Goal: Transaction & Acquisition: Purchase product/service

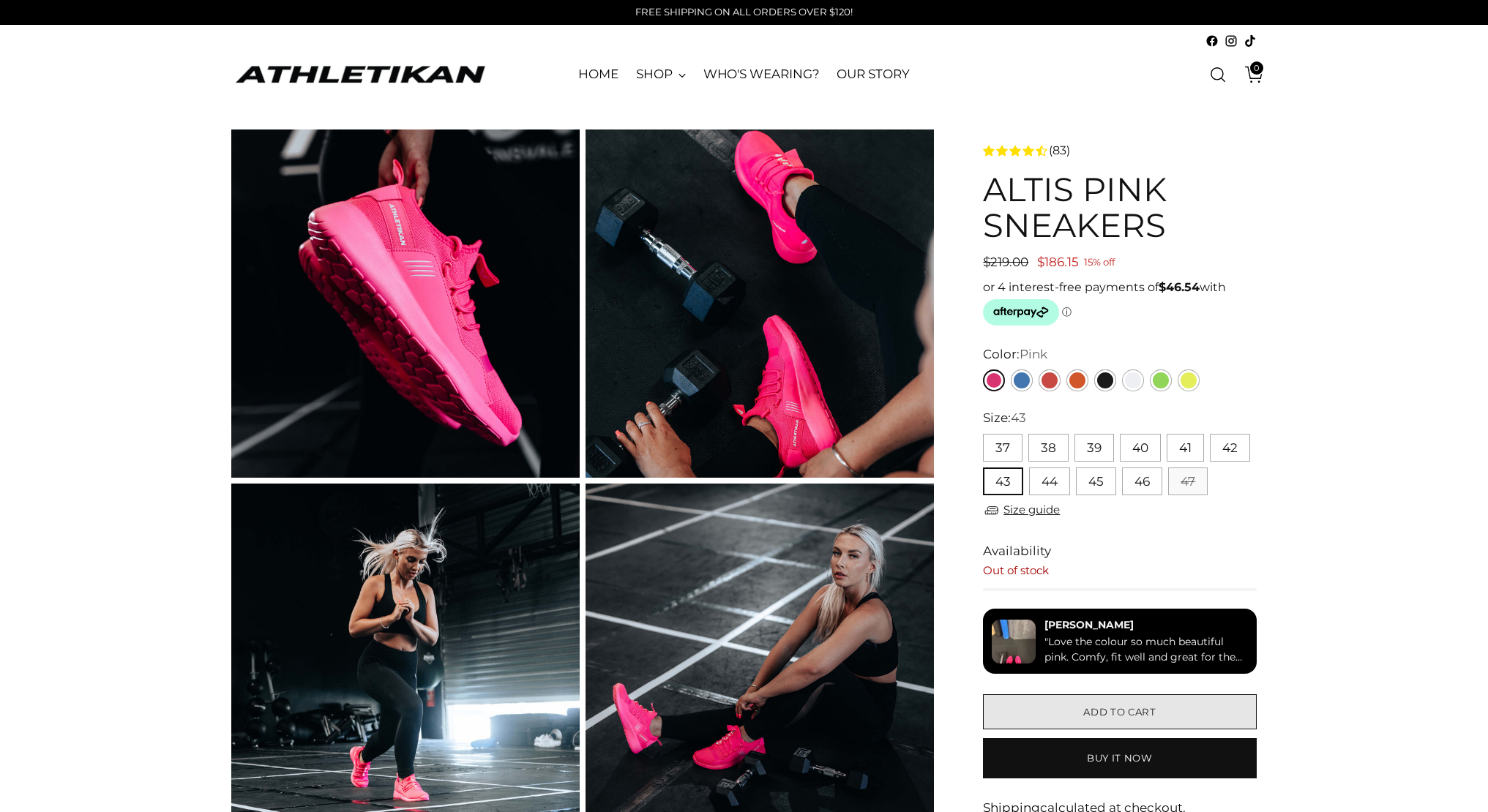
click at [1143, 705] on span "Add to cart" at bounding box center [1119, 712] width 73 height 14
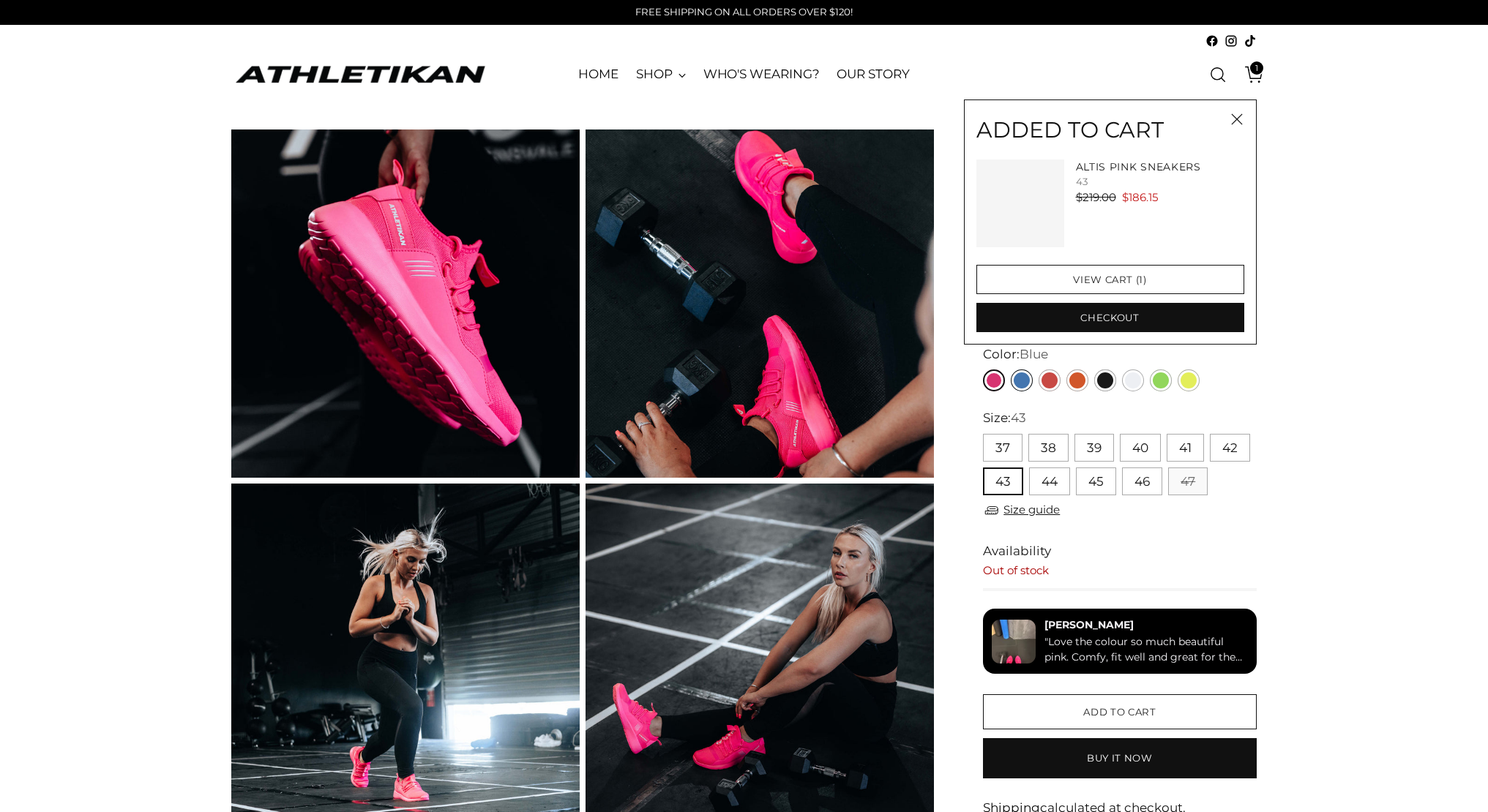
click at [1024, 388] on link "Blue" at bounding box center [1022, 381] width 22 height 22
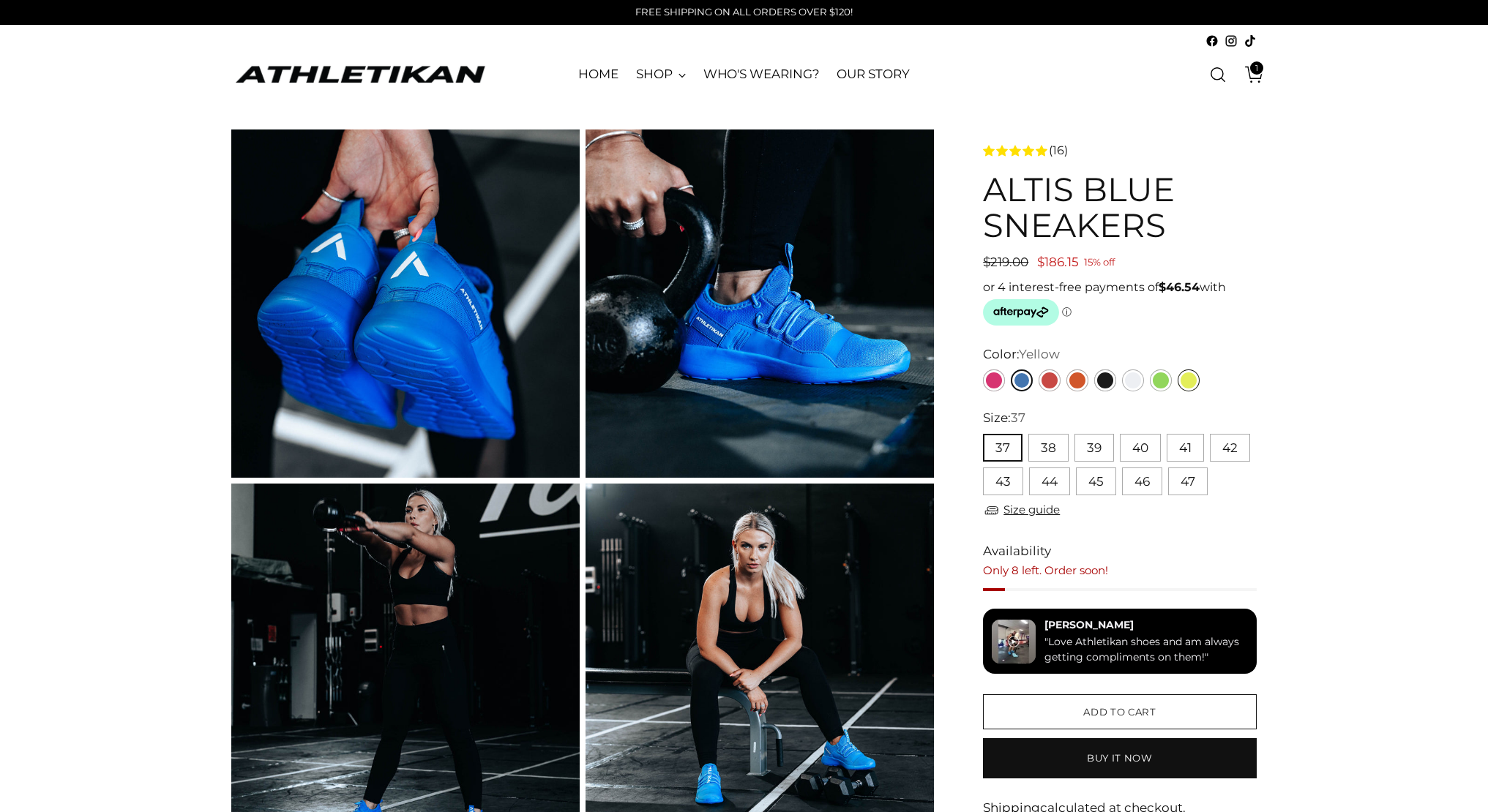
click at [1188, 379] on link "Yellow" at bounding box center [1188, 381] width 22 height 22
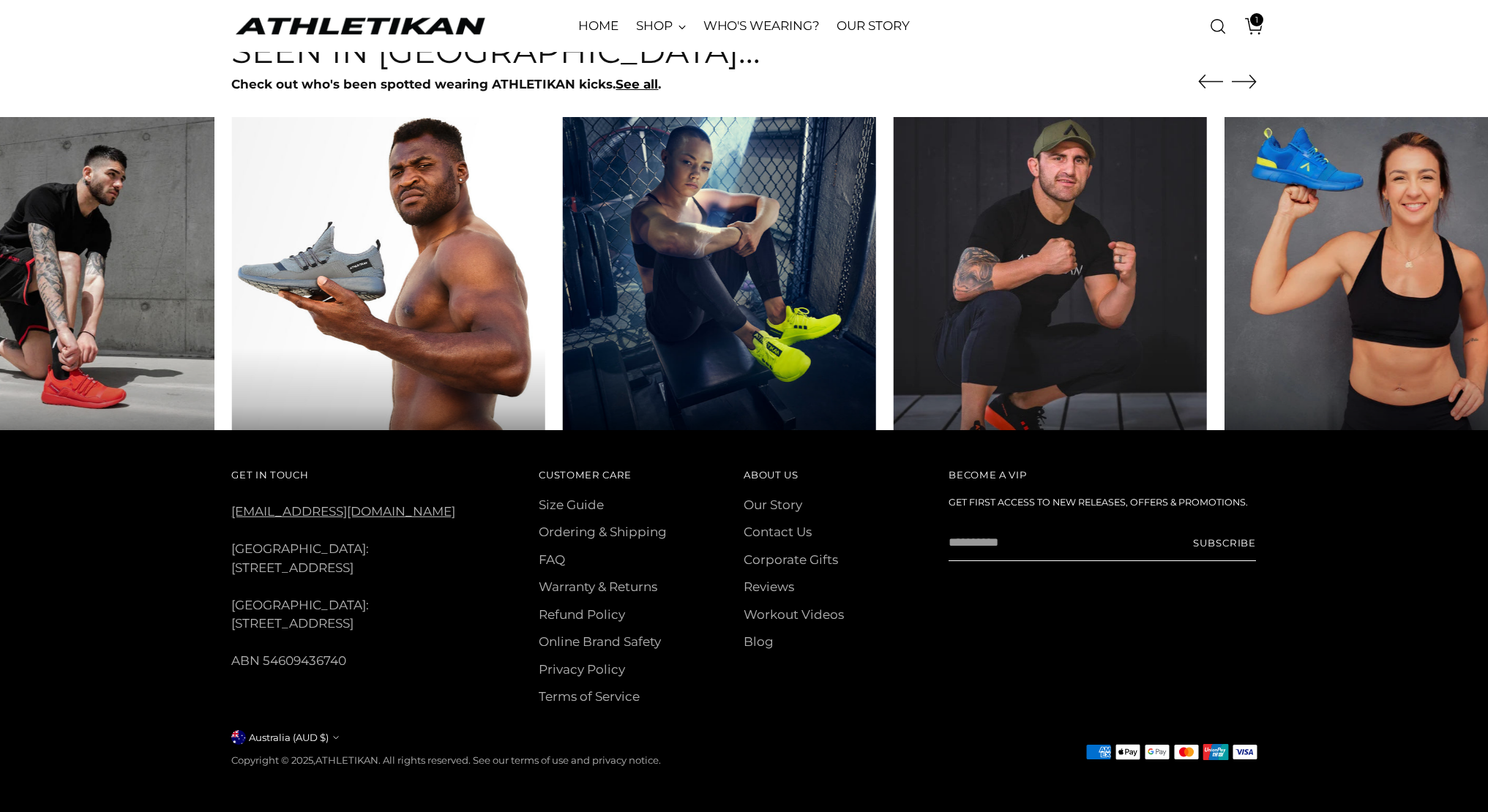
scroll to position [4129, 0]
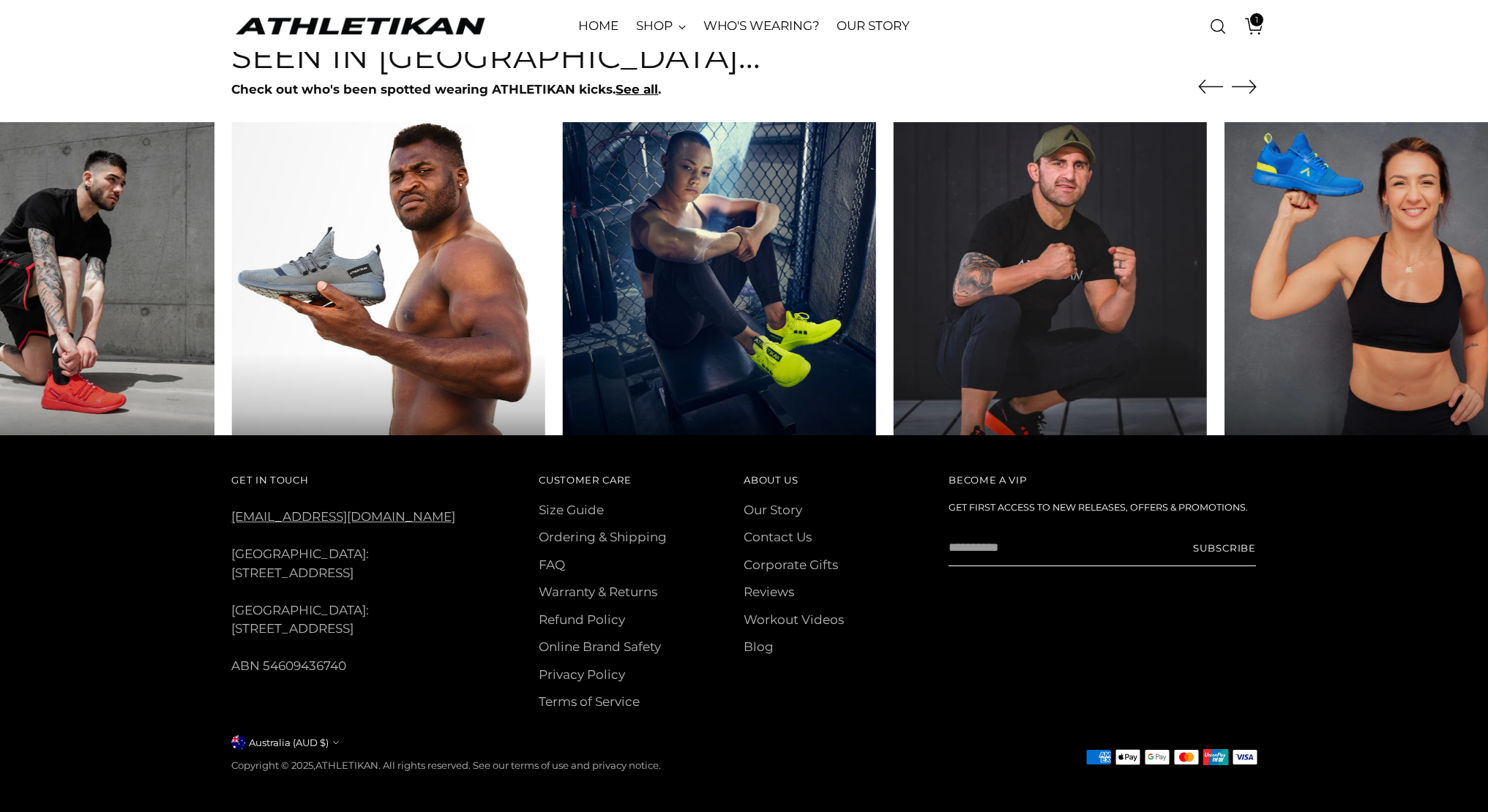
click at [339, 739] on icon "button" at bounding box center [336, 742] width 6 height 6
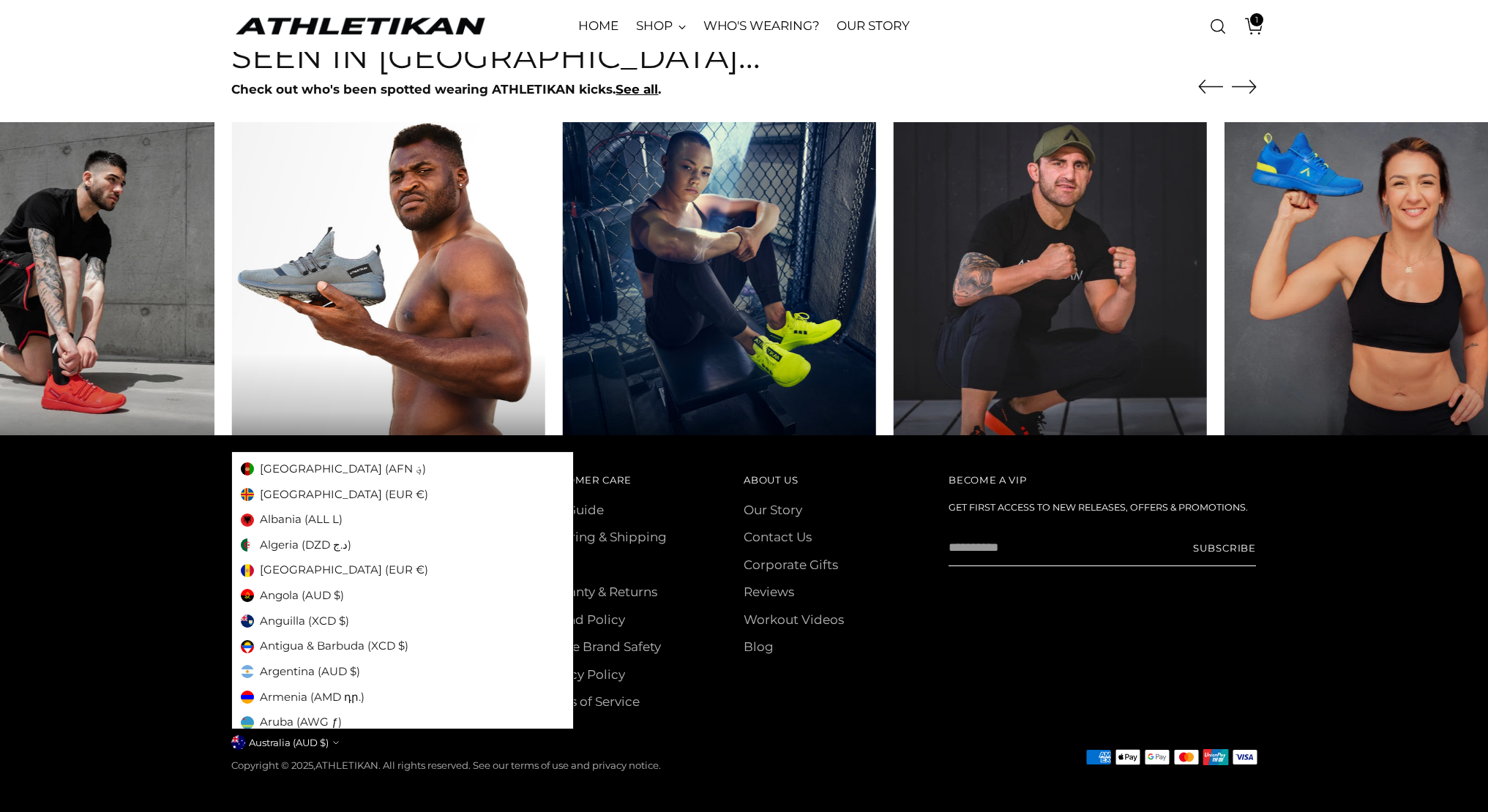
click at [73, 664] on footer "Get In Touch hello@athletikan.com USA: 807 Airport Access Rd, Traverse City, MI…" at bounding box center [744, 627] width 1488 height 384
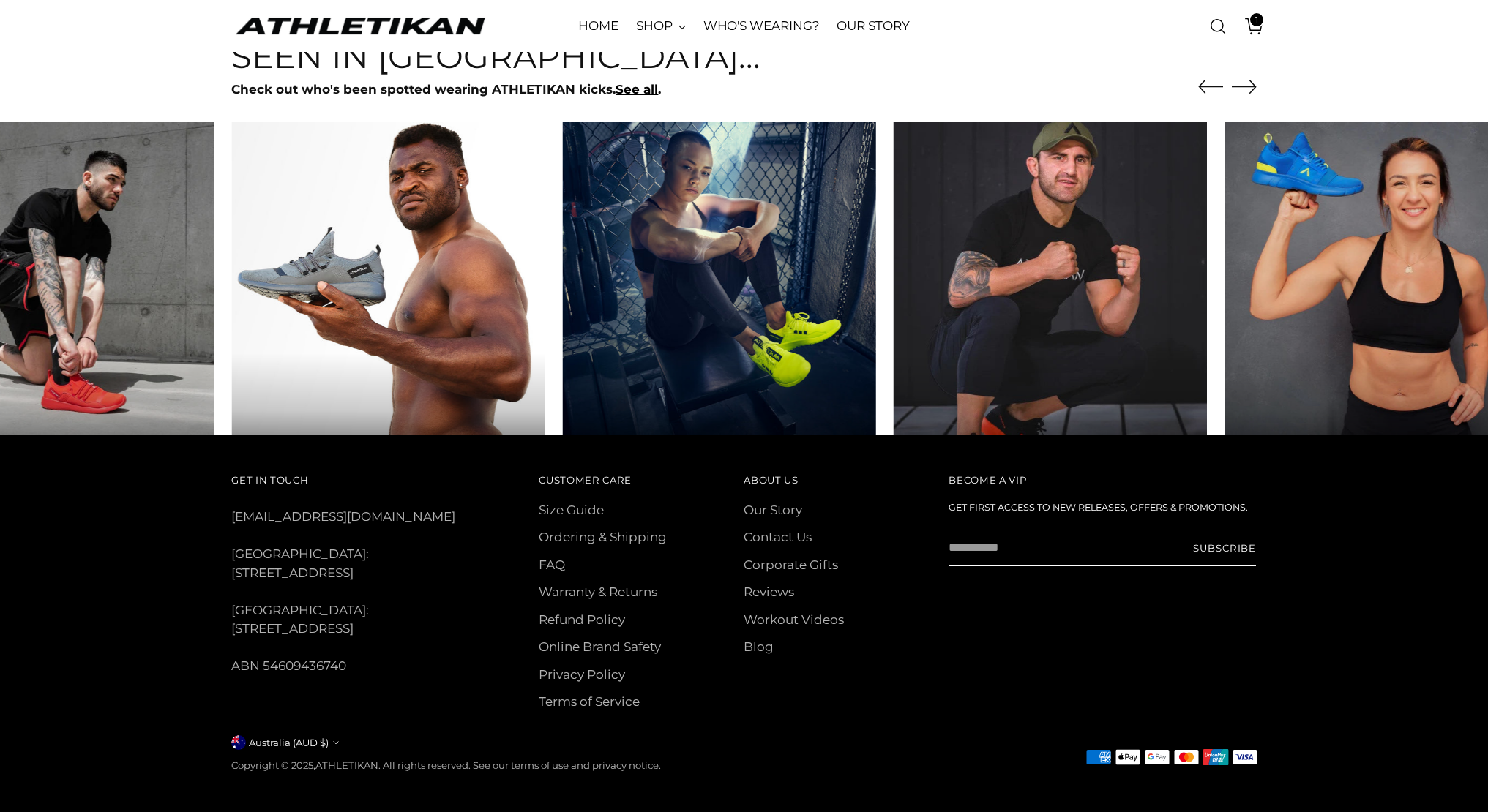
click at [1106, 269] on img at bounding box center [1049, 279] width 329 height 329
click at [1045, 216] on img at bounding box center [1049, 279] width 329 height 329
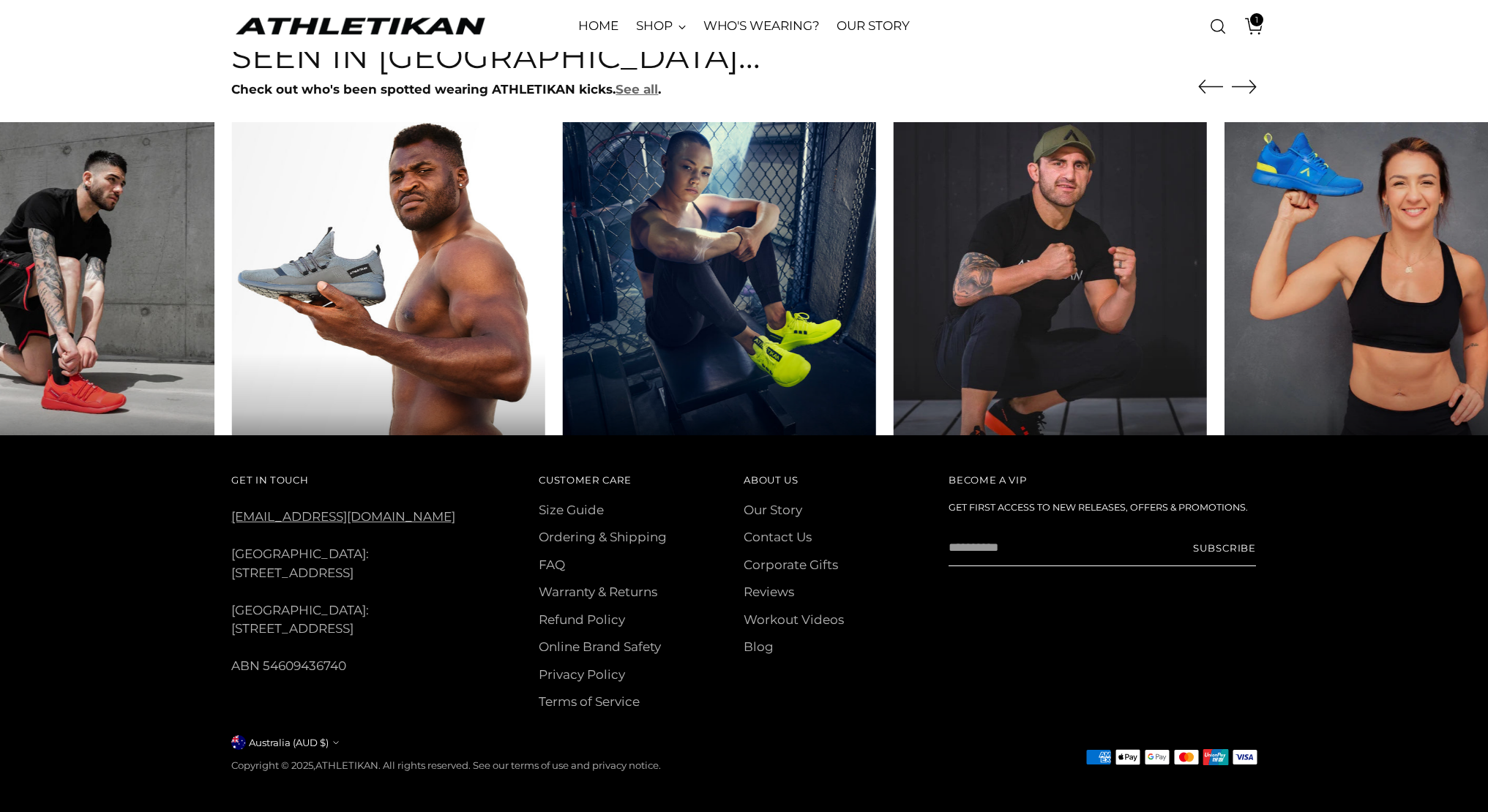
click at [644, 85] on strong "See all" at bounding box center [637, 89] width 43 height 15
click at [1249, 91] on icon "Move to next carousel slide" at bounding box center [1244, 86] width 25 height 25
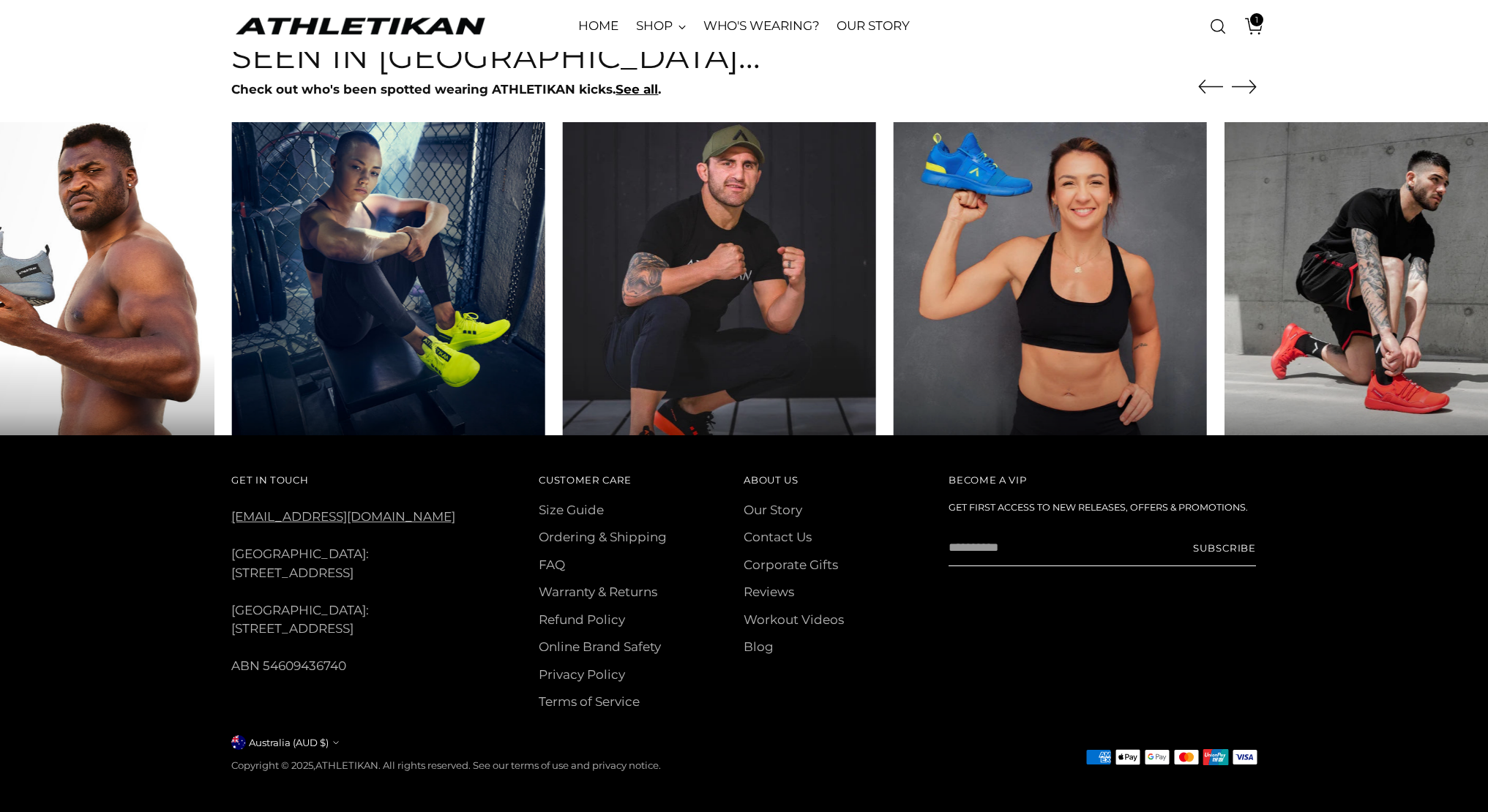
click at [1260, 77] on div "Seen in Athletikan... Check out who's been spotted wearing ATHLETIKAN kicks. Se…" at bounding box center [744, 236] width 1122 height 398
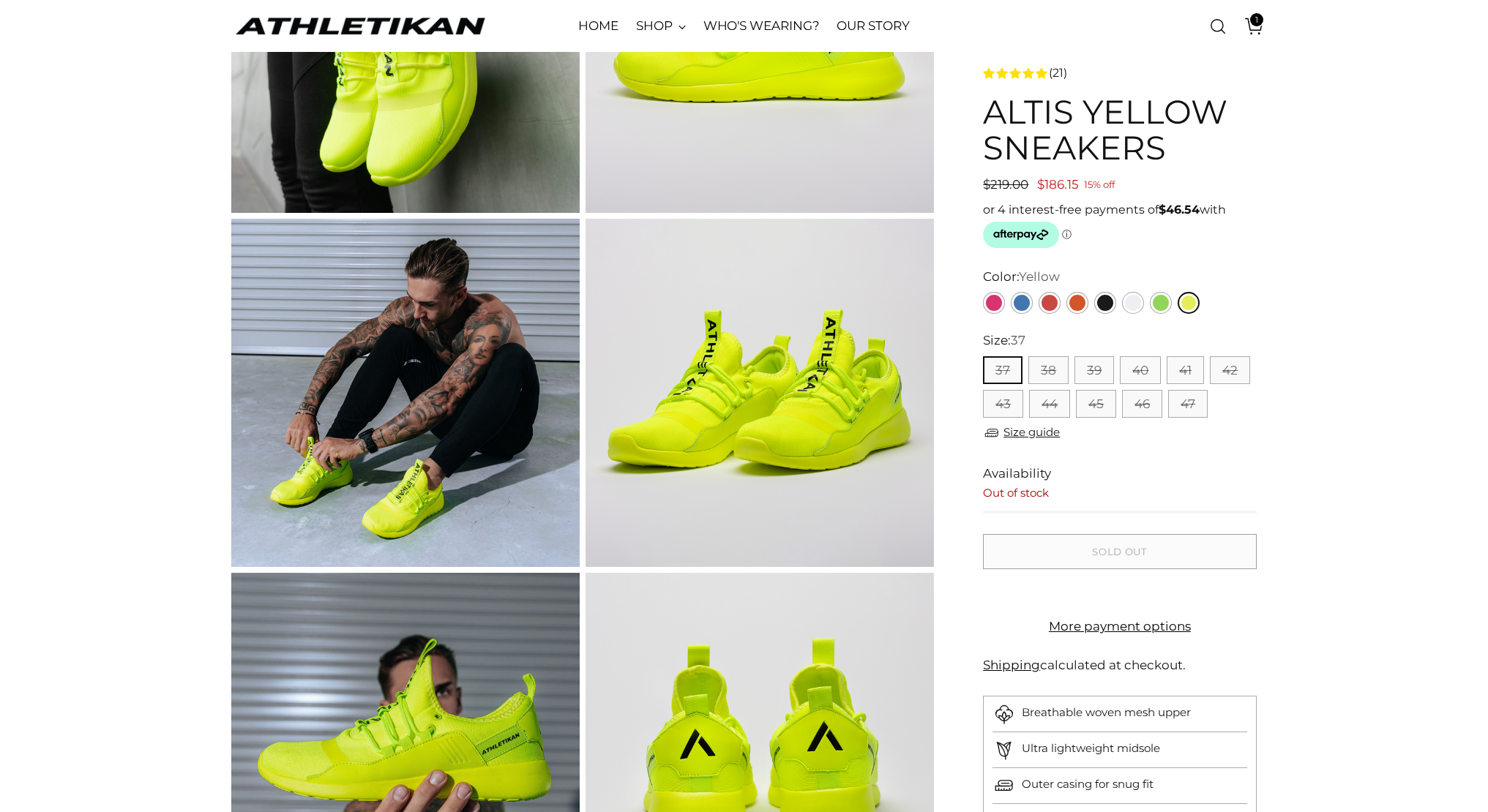
scroll to position [264, 0]
click at [1074, 294] on link "Orange" at bounding box center [1077, 303] width 22 height 22
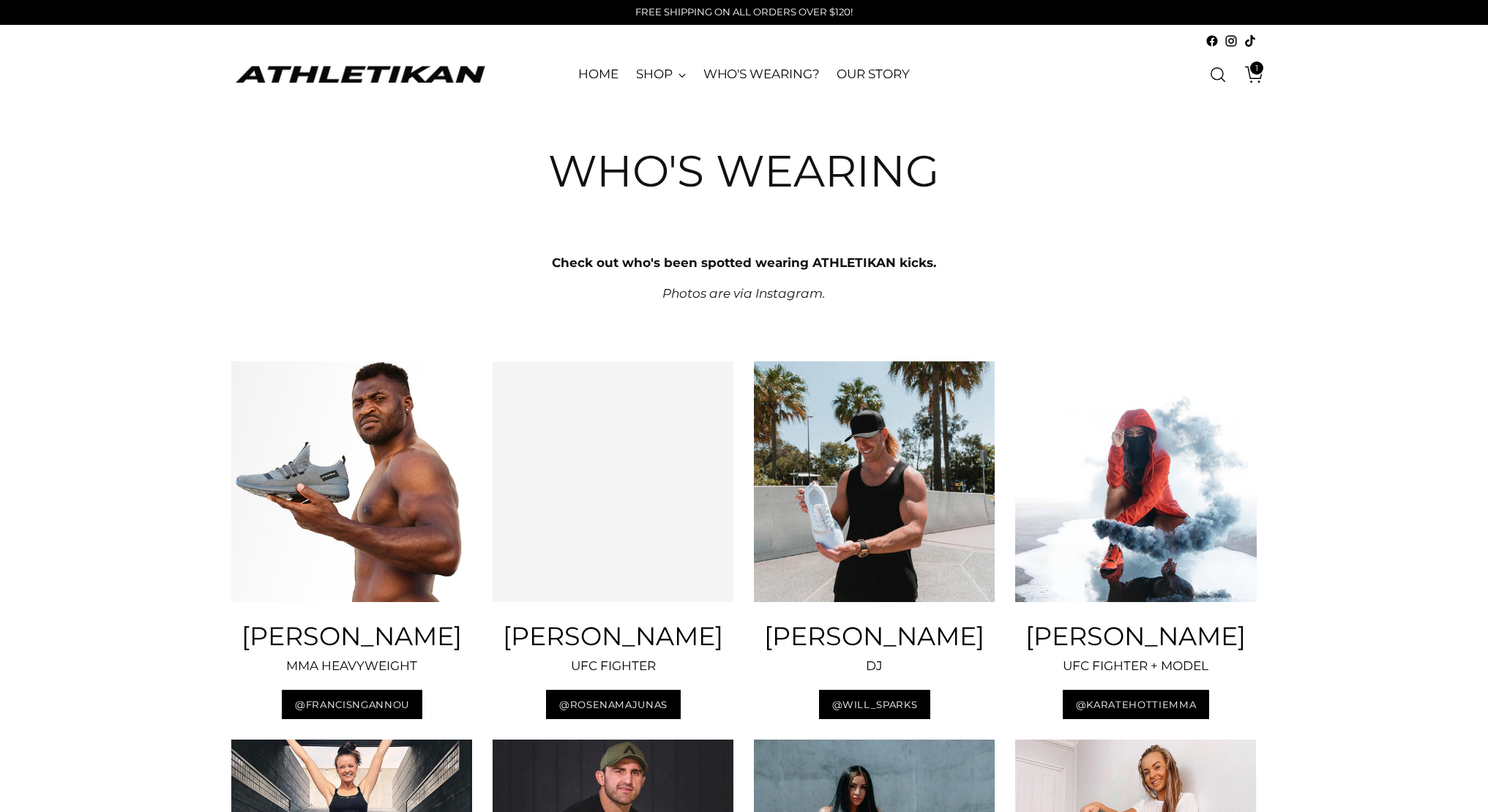
click at [860, 2] on div "FREE SHIPPING ON ALL ORDERS OVER $120!" at bounding box center [744, 12] width 1488 height 25
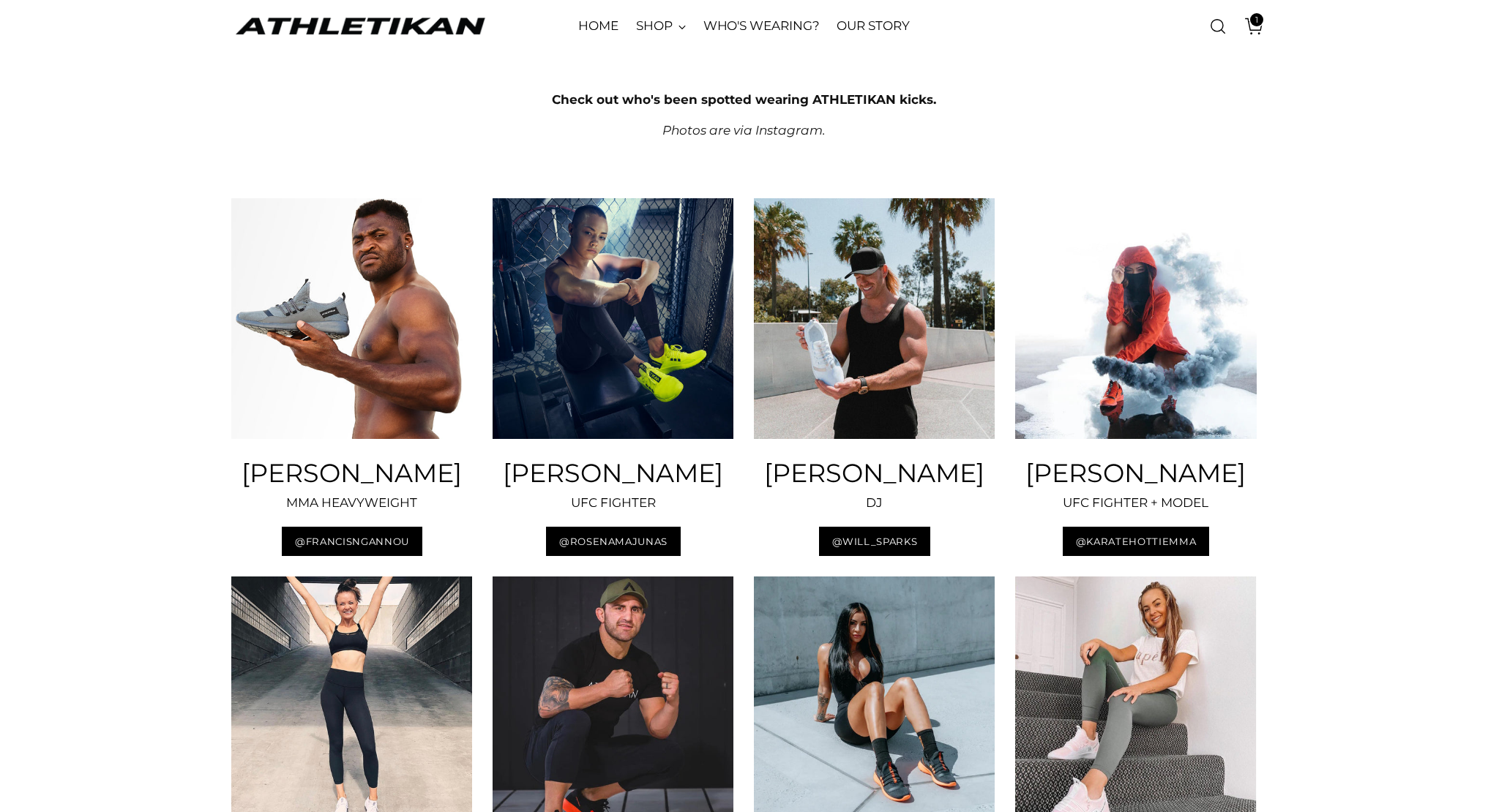
scroll to position [412, 0]
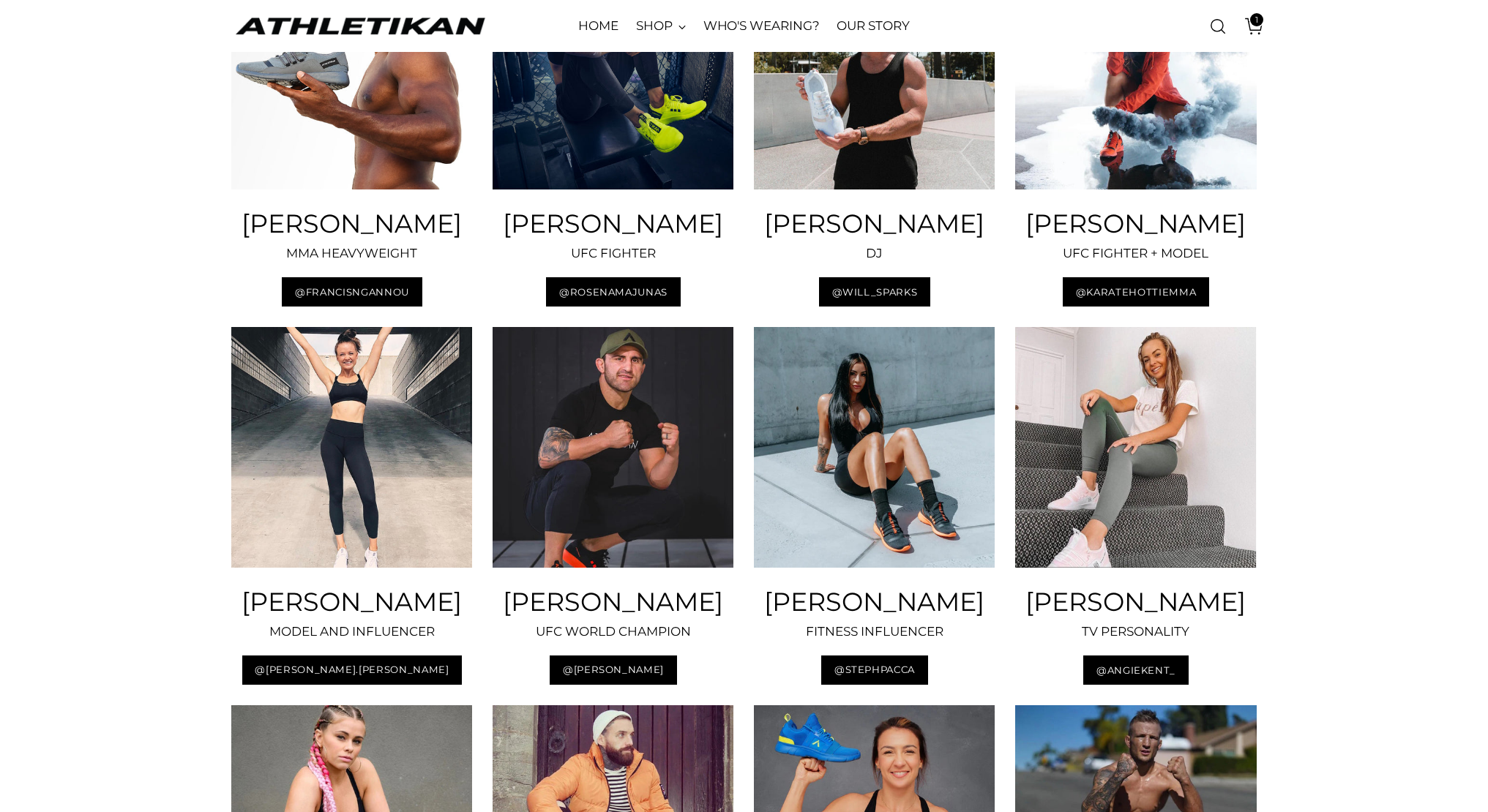
click at [626, 442] on img at bounding box center [613, 447] width 241 height 241
click at [620, 684] on button "@alexvolkanovski" at bounding box center [612, 670] width 127 height 29
click at [605, 616] on h3 "ALEX VOLKANOVSKI" at bounding box center [613, 602] width 241 height 28
drag, startPoint x: 582, startPoint y: 621, endPoint x: 711, endPoint y: 651, distance: 132.4
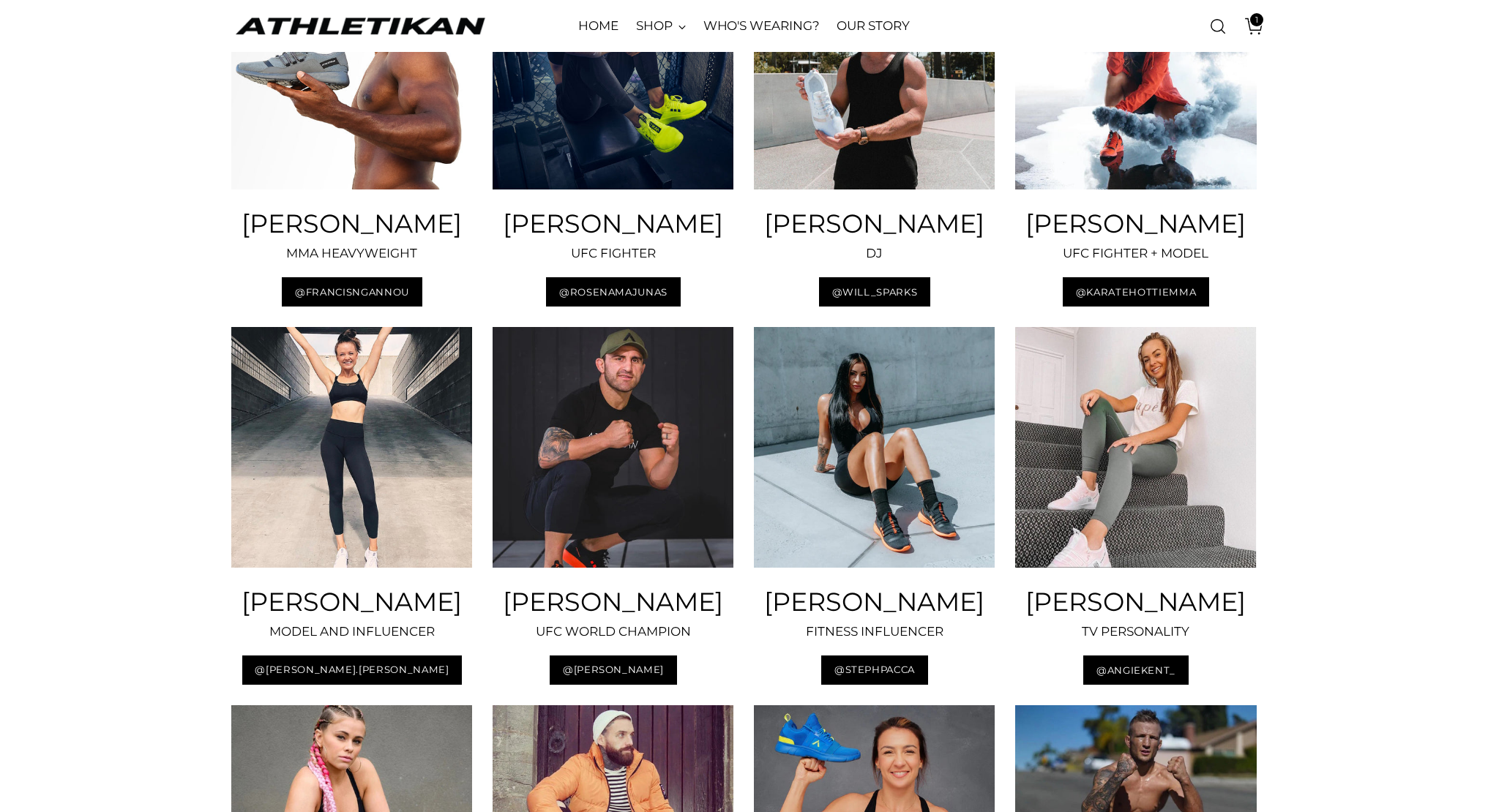
click at [711, 616] on h3 "ALEX VOLKANOVSKI" at bounding box center [613, 602] width 241 height 28
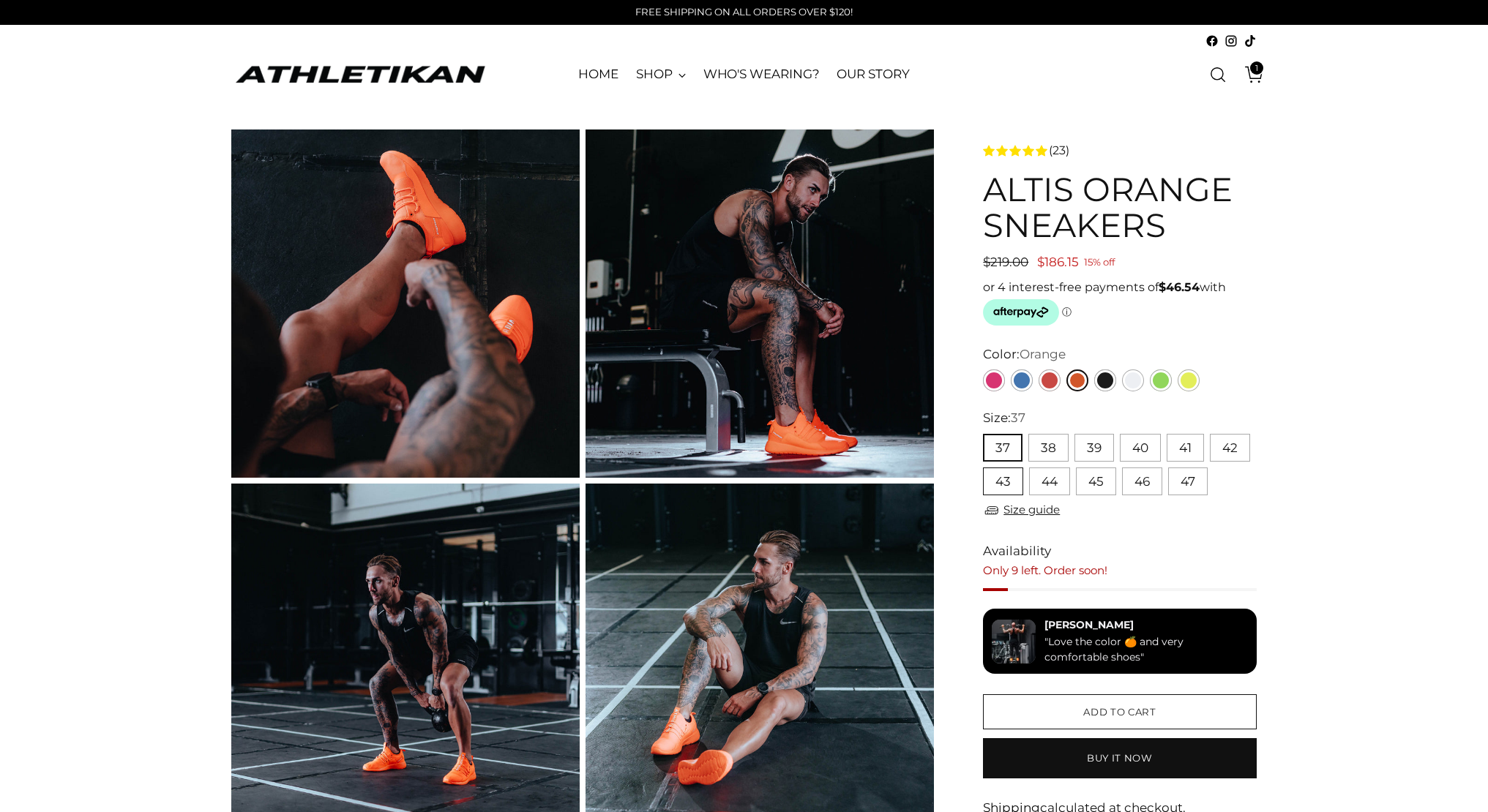
click at [1010, 477] on button "43" at bounding box center [1003, 481] width 40 height 28
